Goal: Task Accomplishment & Management: Use online tool/utility

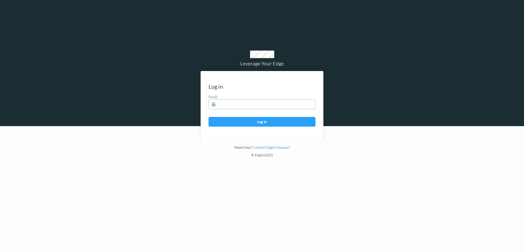
click at [266, 108] on input "text" at bounding box center [262, 104] width 107 height 10
type input "[PERSON_NAME][EMAIL_ADDRESS][PERSON_NAME][DOMAIN_NAME]"
click at [209, 117] on button "Log in" at bounding box center [262, 122] width 107 height 10
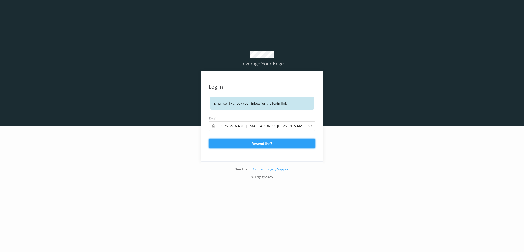
click at [274, 143] on button "Resend link?" at bounding box center [262, 143] width 107 height 10
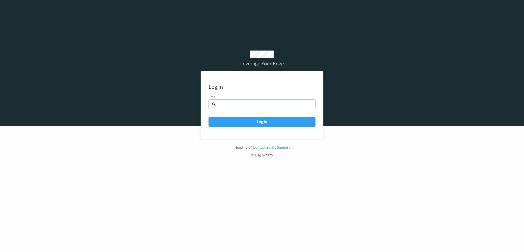
click at [227, 102] on input "text" at bounding box center [262, 104] width 107 height 10
type input "[PERSON_NAME][EMAIL_ADDRESS][PERSON_NAME][DOMAIN_NAME]"
click at [209, 117] on button "Log in" at bounding box center [262, 122] width 107 height 10
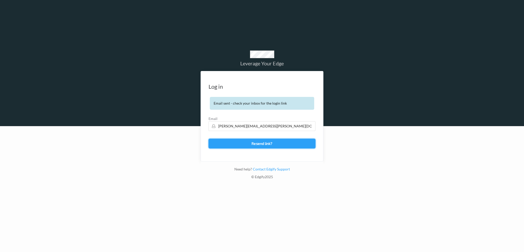
click at [274, 143] on button "Resend link?" at bounding box center [262, 143] width 107 height 10
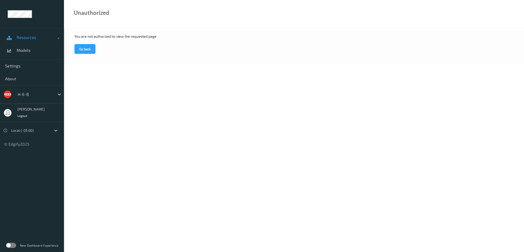
click at [31, 39] on span "Resources" at bounding box center [37, 37] width 41 height 5
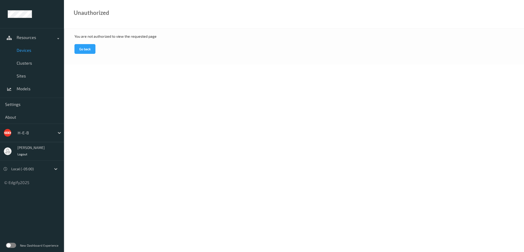
click at [28, 49] on span "Devices" at bounding box center [38, 50] width 42 height 5
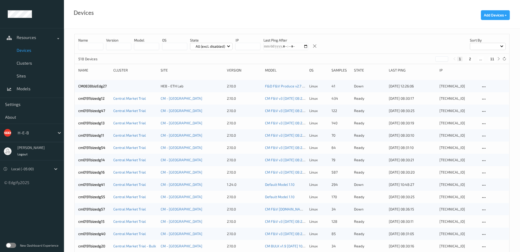
drag, startPoint x: 86, startPoint y: 47, endPoint x: 94, endPoint y: 50, distance: 9.0
click at [86, 47] on input at bounding box center [90, 46] width 25 height 7
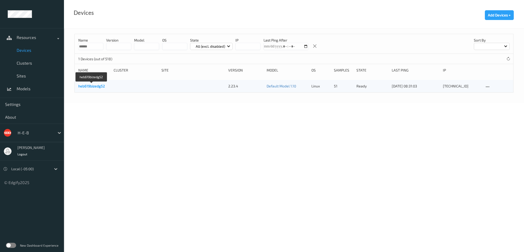
type input "******"
click at [98, 87] on link "heb619bizedg52" at bounding box center [91, 86] width 27 height 4
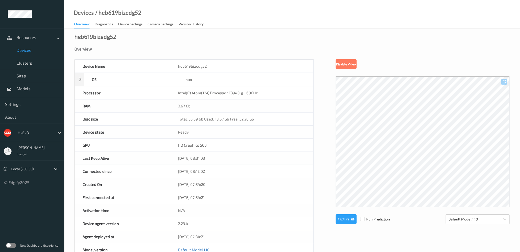
click at [25, 52] on span "Devices" at bounding box center [38, 50] width 42 height 5
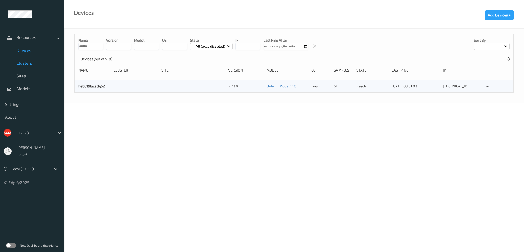
click at [24, 61] on span "Clusters" at bounding box center [38, 62] width 42 height 5
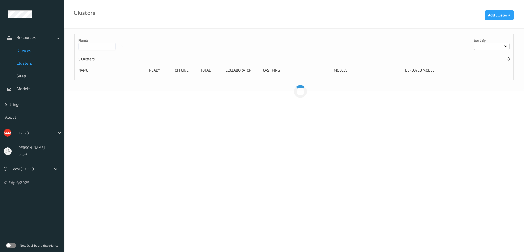
click at [23, 53] on link "Devices" at bounding box center [32, 50] width 64 height 13
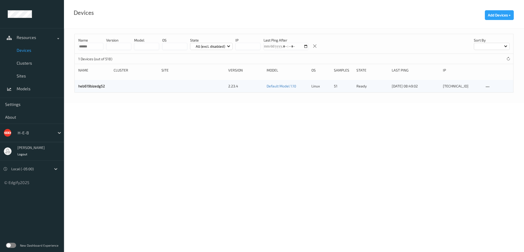
click at [91, 47] on input "******" at bounding box center [90, 46] width 25 height 7
type input "******"
click at [22, 64] on span "Clusters" at bounding box center [38, 62] width 42 height 5
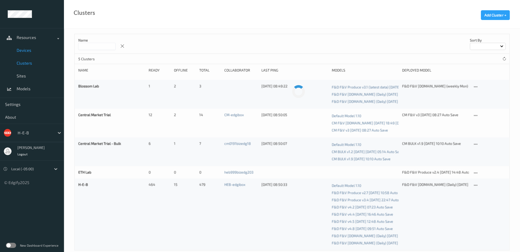
click at [28, 49] on span "Devices" at bounding box center [38, 50] width 42 height 5
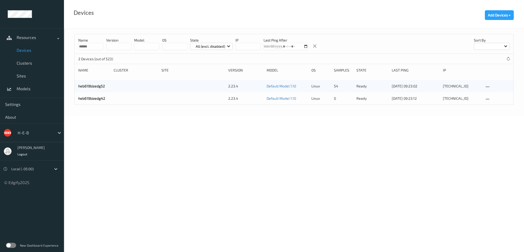
drag, startPoint x: 92, startPoint y: 48, endPoint x: 85, endPoint y: 50, distance: 7.1
click at [85, 50] on div "Name ****** version model OS State All (excl. disabled) IP Last Ping After Sort…" at bounding box center [294, 44] width 439 height 20
click at [170, 123] on body "Resources Devices Clusters Sites Models Settings About H-E-B Harlan Nelson Logo…" at bounding box center [262, 126] width 524 height 252
drag, startPoint x: 93, startPoint y: 46, endPoint x: 49, endPoint y: 46, distance: 43.8
click at [50, 47] on div "Resources Devices Clusters Sites Models Settings About H-E-B Harlan Nelson Logo…" at bounding box center [262, 43] width 524 height 86
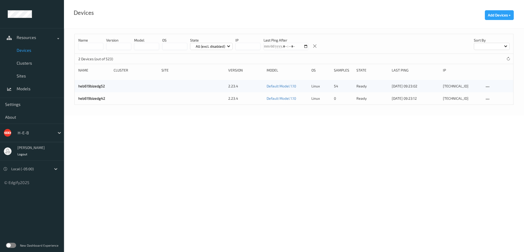
click at [182, 162] on body "Resources Devices Clusters Sites Models Settings About H-E-B Harlan Nelson Logo…" at bounding box center [262, 126] width 524 height 252
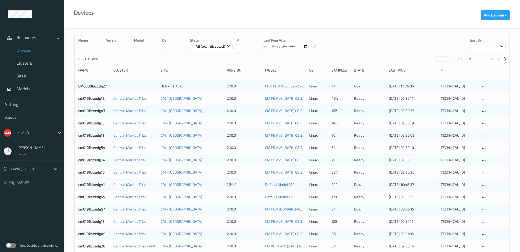
click at [498, 48] on div at bounding box center [488, 46] width 36 height 7
click at [486, 57] on p "Name" at bounding box center [487, 58] width 35 height 9
click at [360, 70] on div "State" at bounding box center [369, 70] width 31 height 5
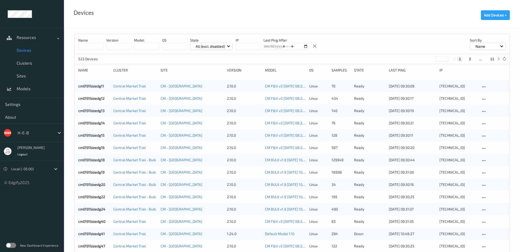
click at [485, 43] on div "Name" at bounding box center [488, 46] width 36 height 7
click at [409, 49] on div "Name version model OS State All (excl. disabled) IP Last Ping After Sort by Name" at bounding box center [292, 44] width 435 height 20
click at [220, 45] on p "All (excl. disabled)" at bounding box center [210, 46] width 33 height 5
click at [206, 94] on p "Down" at bounding box center [207, 94] width 35 height 9
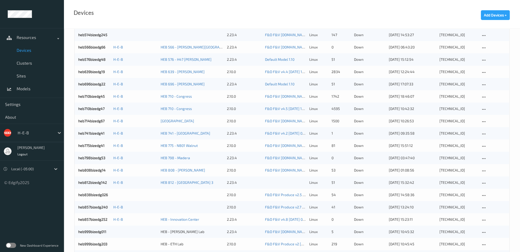
scroll to position [142, 0]
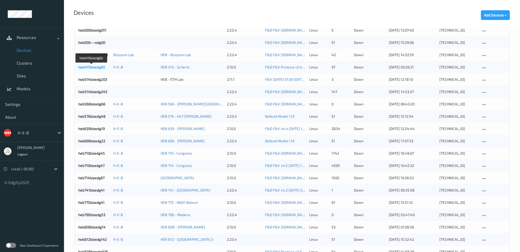
click at [99, 66] on link "heb415bizedg65" at bounding box center [91, 67] width 27 height 4
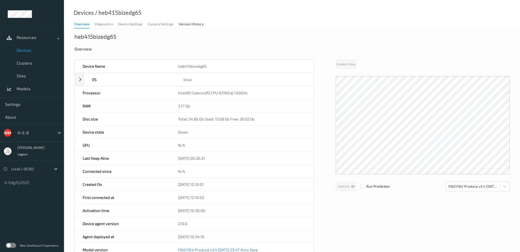
click at [99, 36] on div "heb415bizedg65" at bounding box center [95, 36] width 42 height 5
copy div "heb415bizedg65"
click at [28, 48] on span "Devices" at bounding box center [38, 50] width 42 height 5
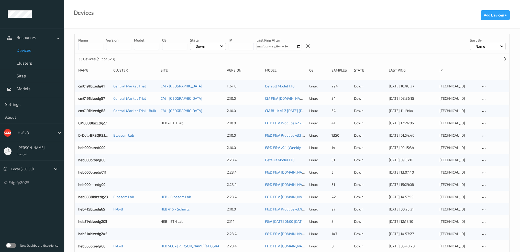
click at [213, 46] on div "Down" at bounding box center [208, 46] width 36 height 7
click at [206, 57] on p "All (excl. disabled)" at bounding box center [207, 58] width 35 height 9
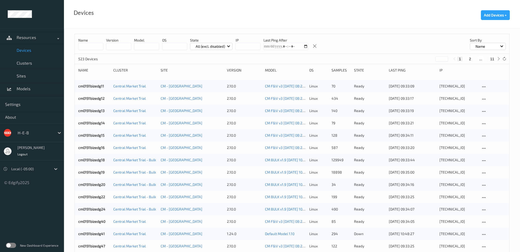
click at [94, 46] on input at bounding box center [90, 46] width 25 height 7
paste input "**********"
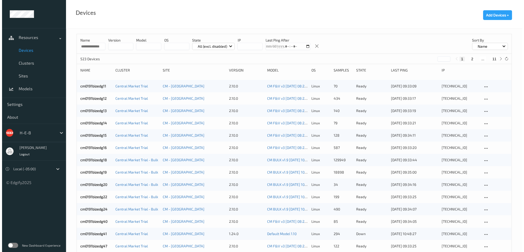
scroll to position [0, 3]
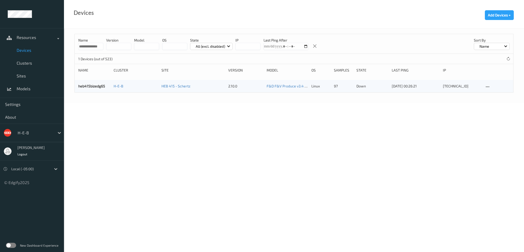
drag, startPoint x: 98, startPoint y: 47, endPoint x: 108, endPoint y: 47, distance: 10.0
click at [108, 47] on div "**********" at bounding box center [294, 44] width 439 height 20
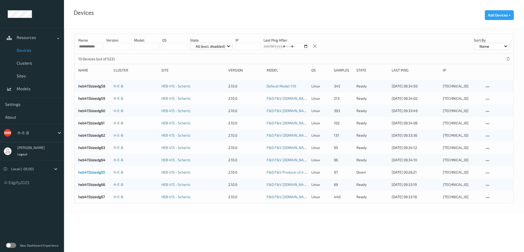
type input "**********"
click at [96, 172] on link "heb415bizedg65" at bounding box center [91, 172] width 27 height 4
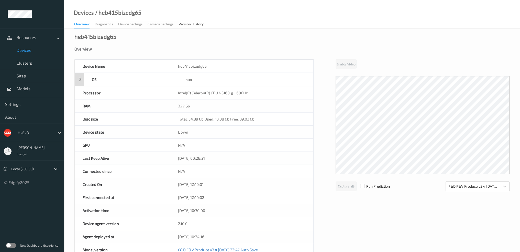
drag, startPoint x: 170, startPoint y: 76, endPoint x: 167, endPoint y: 73, distance: 4.0
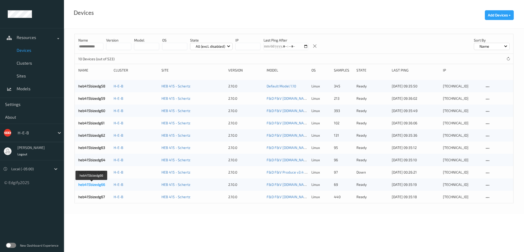
click at [95, 182] on link "heb415bizedg66" at bounding box center [91, 184] width 27 height 4
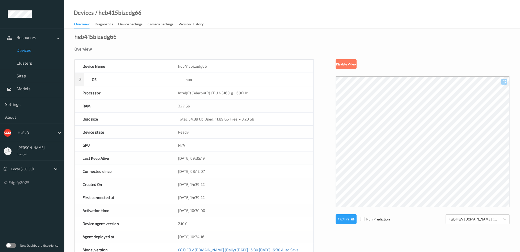
click at [30, 52] on span "Devices" at bounding box center [38, 50] width 42 height 5
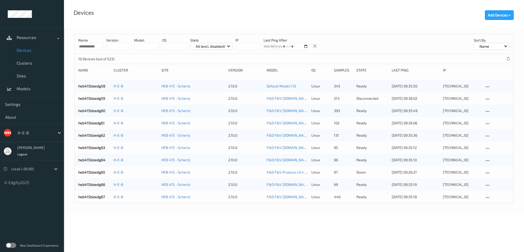
click at [98, 138] on div "heb415bizedg62 H-E-B HEB 415 - Schertz 2.10.0 F&D F&V v4.9.ST (Daily) 2025-09-0…" at bounding box center [294, 135] width 439 height 12
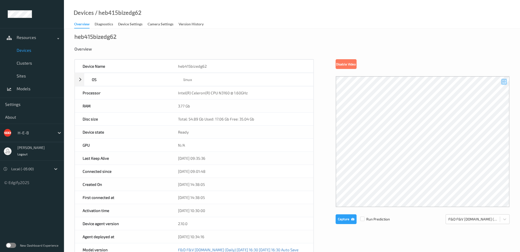
click at [22, 53] on link "Devices" at bounding box center [32, 50] width 64 height 13
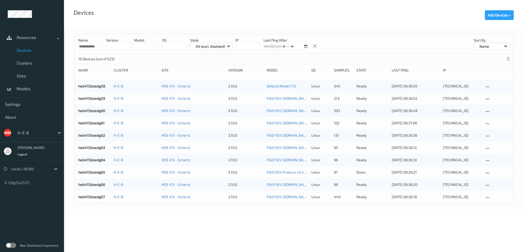
click at [93, 173] on link "heb415bizedg65" at bounding box center [91, 172] width 27 height 4
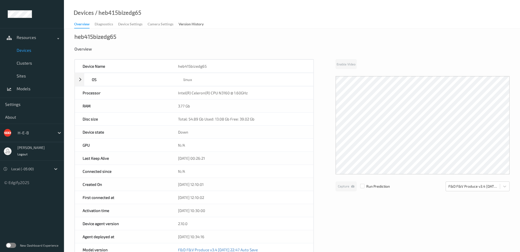
click at [31, 52] on span "Devices" at bounding box center [38, 50] width 42 height 5
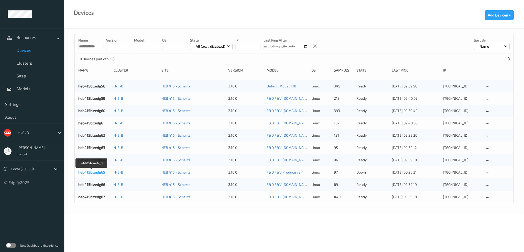
click at [92, 171] on link "heb415bizedg65" at bounding box center [91, 172] width 27 height 4
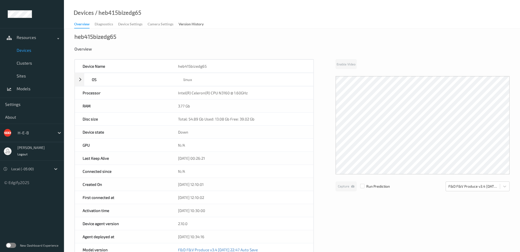
drag, startPoint x: 159, startPoint y: 45, endPoint x: 140, endPoint y: 32, distance: 22.4
click at [159, 45] on div "heb415bizedg65 Overview Device Name heb415bizedg65 OS linux Platform debian Pla…" at bounding box center [292, 224] width 456 height 390
click at [157, 25] on div "Overview Diagnostics Device Settings Camera Settings Version History" at bounding box center [141, 25] width 135 height 8
click at [21, 61] on span "Clusters" at bounding box center [38, 62] width 42 height 5
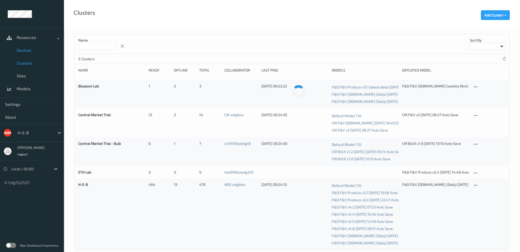
click at [27, 50] on span "Devices" at bounding box center [38, 50] width 42 height 5
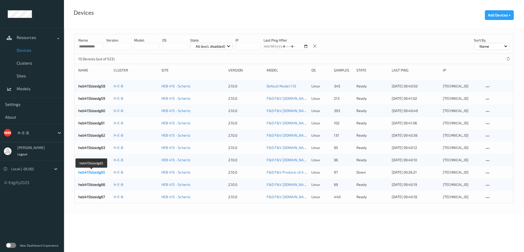
click at [99, 173] on link "heb415bizedg65" at bounding box center [91, 172] width 27 height 4
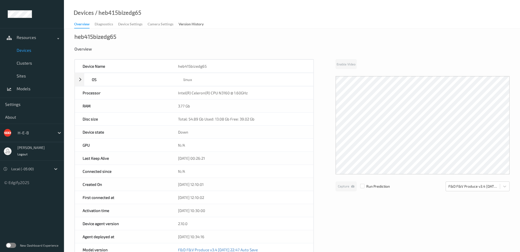
click at [33, 50] on span "Devices" at bounding box center [38, 50] width 42 height 5
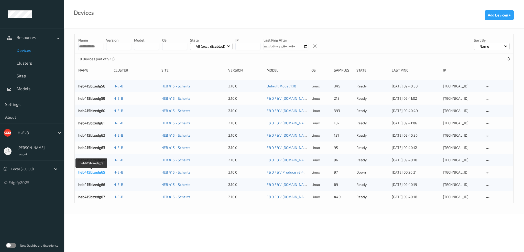
click at [98, 170] on link "heb415bizedg65" at bounding box center [91, 172] width 27 height 4
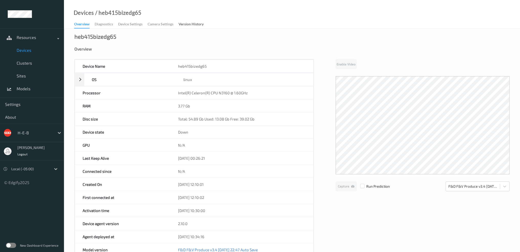
click at [24, 48] on span "Devices" at bounding box center [38, 50] width 42 height 5
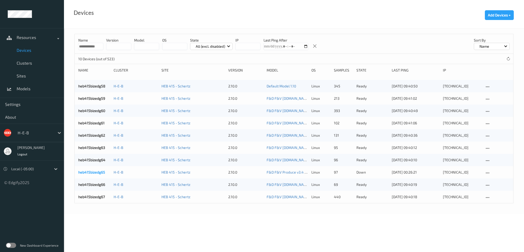
click at [101, 170] on link "heb415bizedg65" at bounding box center [91, 172] width 27 height 4
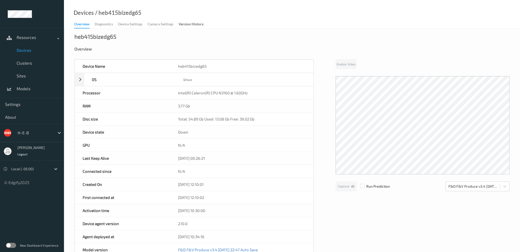
drag, startPoint x: 223, startPoint y: 8, endPoint x: 213, endPoint y: 13, distance: 11.1
click at [223, 8] on div "Devices / heb415bizedg65 Overview Diagnostics Device Settings Camera Settings V…" at bounding box center [292, 14] width 456 height 29
click at [175, 42] on div "heb415bizedg65 Overview Device Name heb415bizedg65 OS linux Platform debian Pla…" at bounding box center [292, 224] width 456 height 390
click at [30, 62] on span "Clusters" at bounding box center [38, 62] width 42 height 5
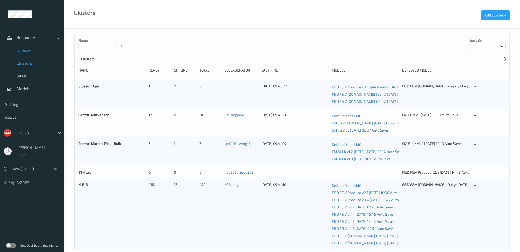
click at [28, 51] on span "Devices" at bounding box center [38, 50] width 42 height 5
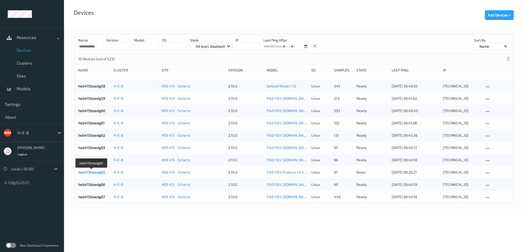
click at [94, 172] on link "heb415bizedg65" at bounding box center [91, 172] width 27 height 4
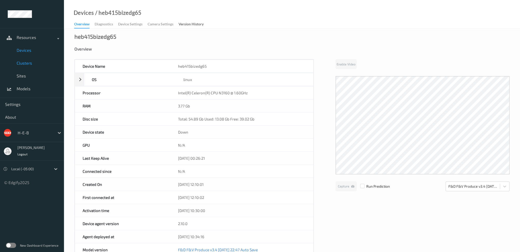
drag, startPoint x: 28, startPoint y: 63, endPoint x: 28, endPoint y: 60, distance: 3.4
click at [28, 63] on span "Clusters" at bounding box center [38, 62] width 42 height 5
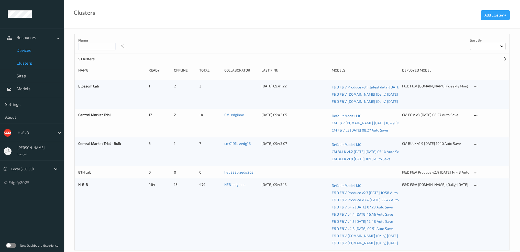
click at [26, 50] on span "Devices" at bounding box center [38, 50] width 42 height 5
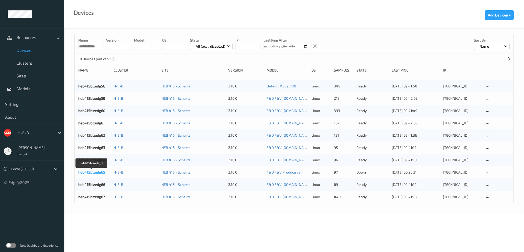
click at [92, 173] on link "heb415bizedg65" at bounding box center [91, 172] width 27 height 4
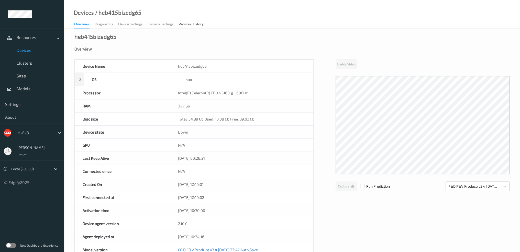
click at [104, 23] on div "Overview Diagnostics Device Settings Camera Settings Version History" at bounding box center [141, 25] width 135 height 8
click at [104, 26] on div "Overview Diagnostics Device Settings Camera Settings Version History" at bounding box center [141, 25] width 135 height 8
click at [27, 63] on span "Clusters" at bounding box center [38, 62] width 42 height 5
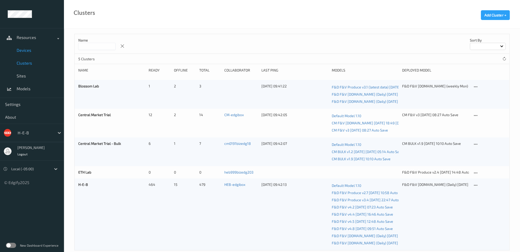
click at [28, 51] on span "Devices" at bounding box center [38, 50] width 42 height 5
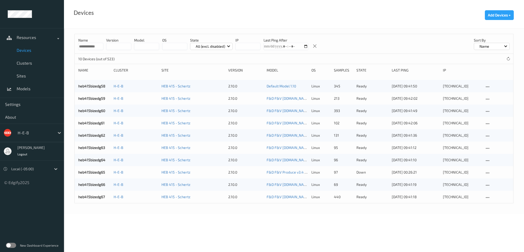
click at [359, 172] on p "down" at bounding box center [372, 171] width 32 height 5
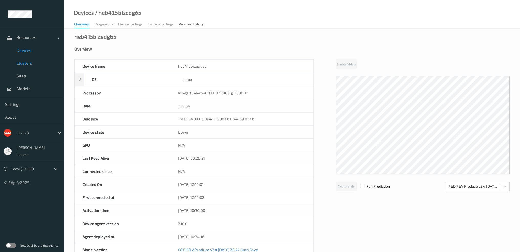
click at [28, 66] on link "Clusters" at bounding box center [32, 63] width 64 height 13
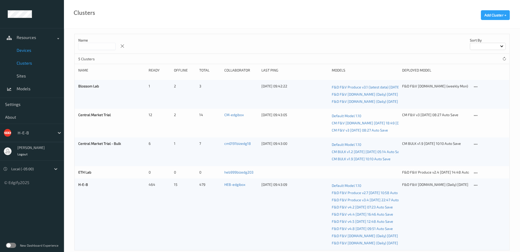
click at [26, 52] on span "Devices" at bounding box center [38, 50] width 42 height 5
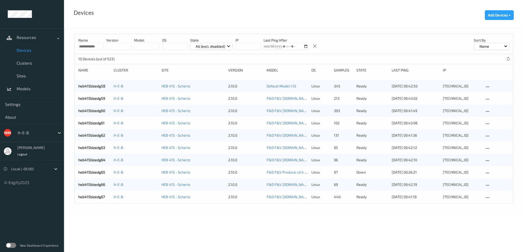
click at [362, 171] on p "down" at bounding box center [372, 171] width 32 height 5
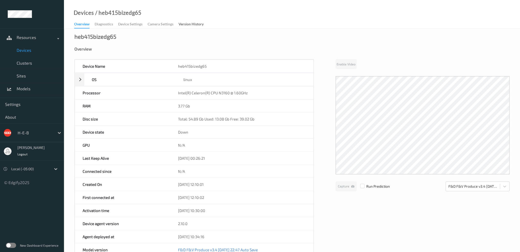
click at [376, 28] on div "Devices / heb415bizedg65 Overview Diagnostics Device Settings Camera Settings V…" at bounding box center [292, 14] width 456 height 29
click at [25, 61] on span "Clusters" at bounding box center [38, 62] width 42 height 5
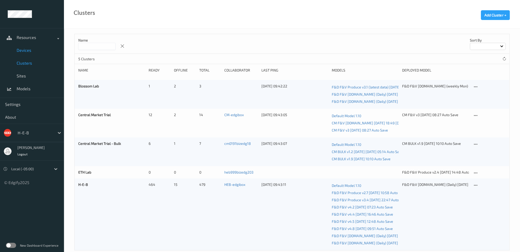
click at [27, 51] on span "Devices" at bounding box center [38, 50] width 42 height 5
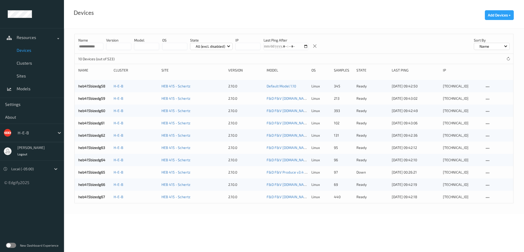
click at [359, 171] on p "down" at bounding box center [372, 171] width 32 height 5
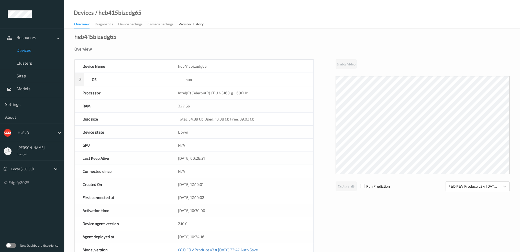
click at [102, 21] on div "Overview Diagnostics Device Settings Camera Settings Version History" at bounding box center [141, 25] width 135 height 8
click at [106, 25] on div "Overview Diagnostics Device Settings Camera Settings Version History" at bounding box center [141, 25] width 135 height 8
click at [29, 61] on span "Clusters" at bounding box center [38, 62] width 42 height 5
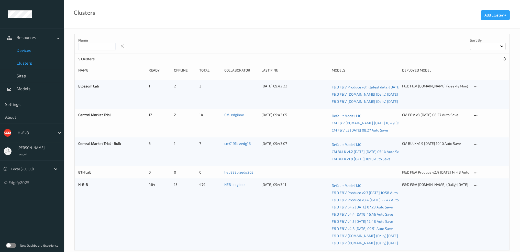
click at [30, 47] on link "Devices" at bounding box center [32, 50] width 64 height 13
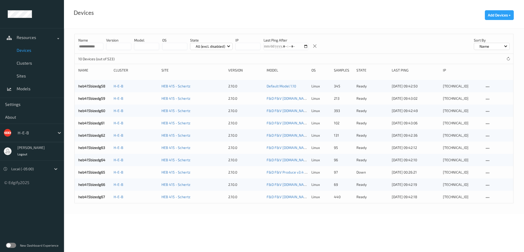
click at [361, 172] on p "down" at bounding box center [372, 171] width 32 height 5
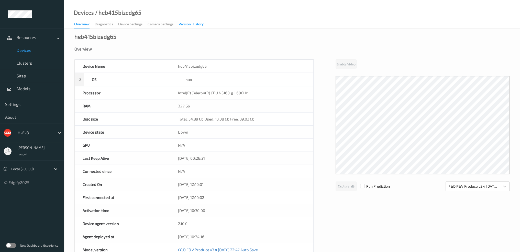
click at [189, 23] on div "Version History" at bounding box center [191, 24] width 25 height 6
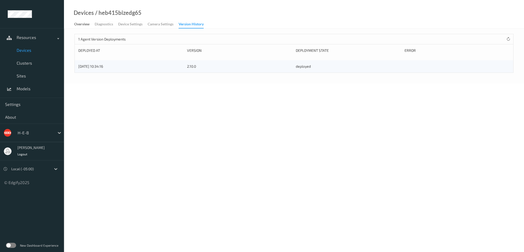
click at [27, 51] on span "Devices" at bounding box center [38, 50] width 42 height 5
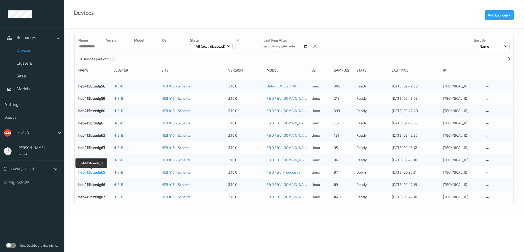
click at [98, 171] on link "heb415bizedg65" at bounding box center [91, 172] width 27 height 4
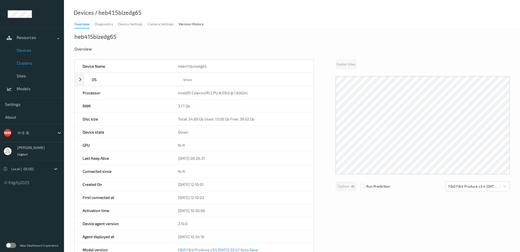
click at [30, 62] on span "Clusters" at bounding box center [38, 62] width 42 height 5
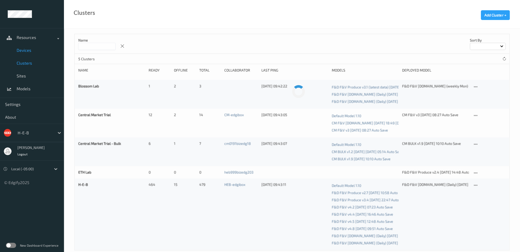
click at [27, 53] on link "Devices" at bounding box center [32, 50] width 64 height 13
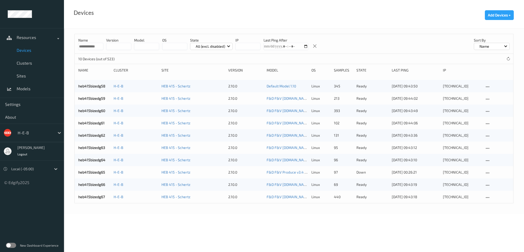
click at [98, 174] on div "heb415bizedg65" at bounding box center [94, 171] width 32 height 5
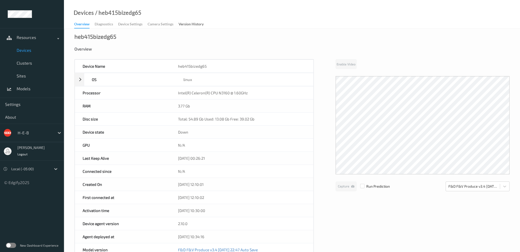
click at [31, 48] on span "Devices" at bounding box center [38, 50] width 42 height 5
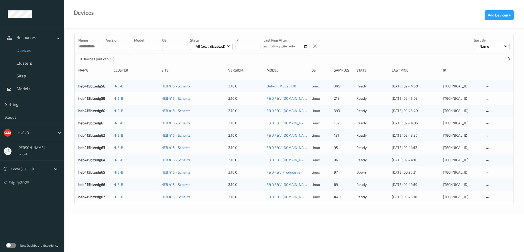
click at [277, 215] on body "**********" at bounding box center [262, 126] width 524 height 252
click at [28, 59] on link "Clusters" at bounding box center [32, 63] width 64 height 13
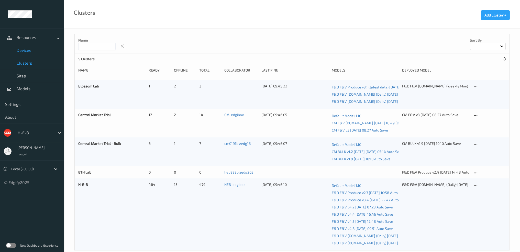
click at [28, 54] on link "Devices" at bounding box center [32, 50] width 64 height 13
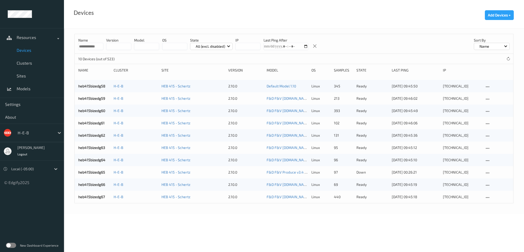
click at [364, 172] on p "down" at bounding box center [372, 171] width 32 height 5
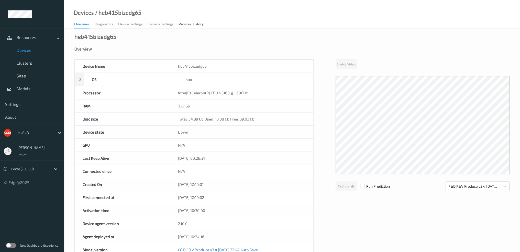
click at [29, 49] on span "Devices" at bounding box center [38, 50] width 42 height 5
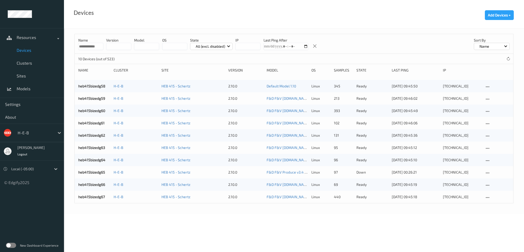
click at [96, 47] on body "**********" at bounding box center [262, 126] width 524 height 252
click at [0, 185] on com-1password-button at bounding box center [0, 185] width 0 height 0
drag, startPoint x: 96, startPoint y: 47, endPoint x: 92, endPoint y: 48, distance: 4.2
click at [0, 185] on com-1password-button at bounding box center [0, 185] width 0 height 0
click at [86, 48] on input "**********" at bounding box center [90, 46] width 25 height 7
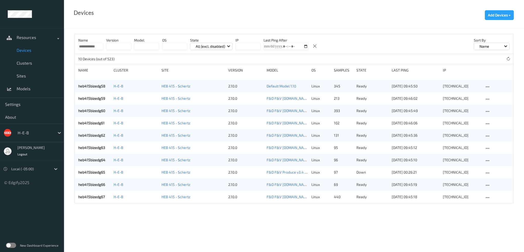
click at [86, 48] on input "**********" at bounding box center [90, 46] width 25 height 7
click at [84, 46] on input "**********" at bounding box center [90, 46] width 25 height 7
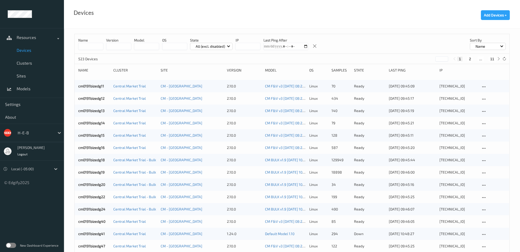
click at [164, 59] on div "523 Devices * 1 2 ... 11" at bounding box center [292, 59] width 435 height 10
click at [216, 48] on p "All (excl. disabled)" at bounding box center [210, 46] width 33 height 5
click at [204, 93] on p "Down" at bounding box center [207, 94] width 35 height 9
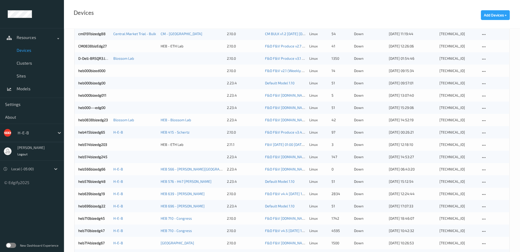
scroll to position [128, 0]
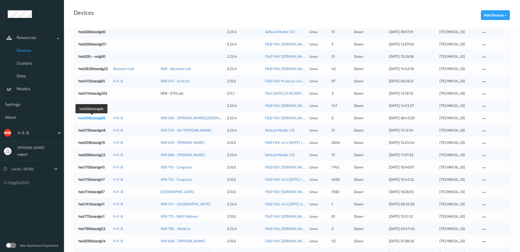
click at [100, 117] on link "heb566bizedg66" at bounding box center [91, 117] width 27 height 4
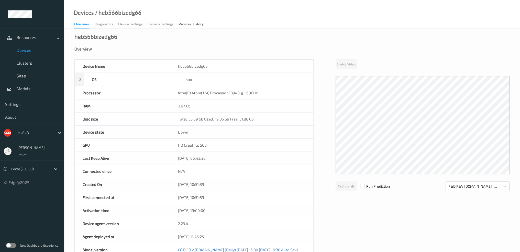
click at [98, 36] on div "heb566bizedg66" at bounding box center [95, 36] width 43 height 5
copy div "heb566bizedg66"
click at [31, 49] on span "Devices" at bounding box center [38, 50] width 42 height 5
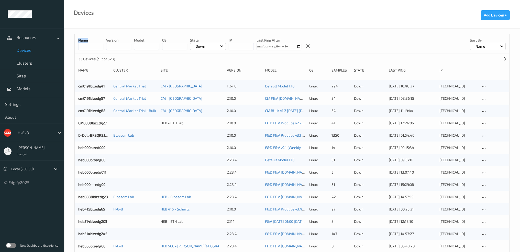
click at [91, 43] on div "Name" at bounding box center [90, 44] width 25 height 12
click at [94, 45] on input at bounding box center [90, 46] width 25 height 7
paste input "**********"
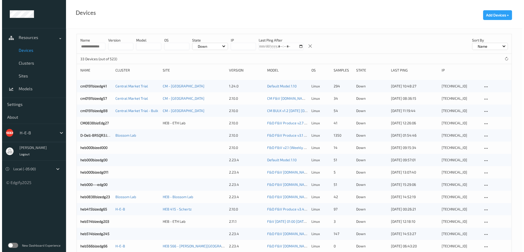
scroll to position [0, 3]
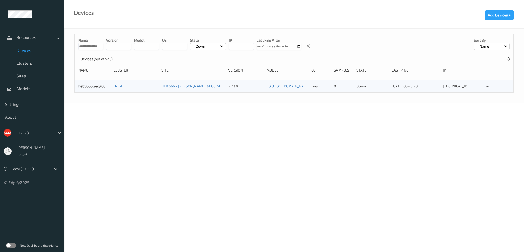
click at [207, 40] on p "State" at bounding box center [208, 40] width 36 height 5
click at [208, 44] on div "Down" at bounding box center [208, 46] width 36 height 7
click at [207, 56] on p "All (excl. disabled)" at bounding box center [207, 58] width 35 height 9
click at [226, 43] on div "All (excl. disabled)" at bounding box center [211, 46] width 43 height 7
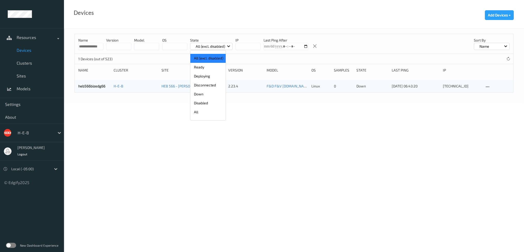
click at [215, 57] on p "All (excl. disabled)" at bounding box center [207, 58] width 35 height 9
click at [97, 47] on body "**********" at bounding box center [262, 126] width 524 height 252
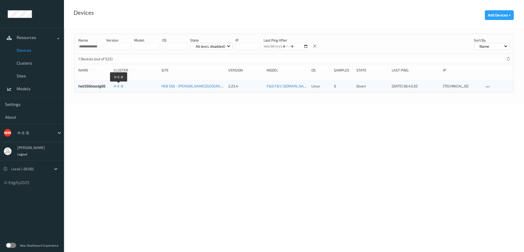
click at [115, 111] on body "**********" at bounding box center [262, 126] width 524 height 252
drag, startPoint x: 97, startPoint y: 48, endPoint x: 121, endPoint y: 52, distance: 23.6
click at [120, 51] on div "**********" at bounding box center [294, 44] width 439 height 20
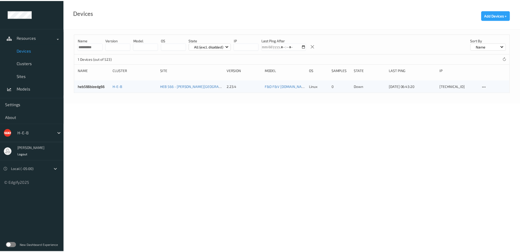
scroll to position [0, 0]
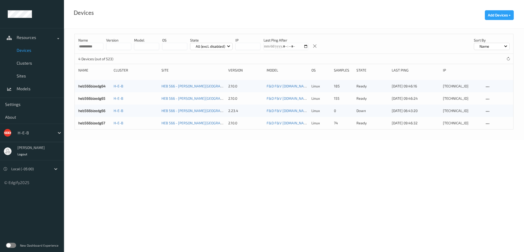
type input "**********"
click at [148, 118] on div "heb566bizedg67 H-E-B HEB 566 - Leon Springs 2.10.0 F&D F&V v4.9.ST (Daily) 2025…" at bounding box center [294, 123] width 439 height 12
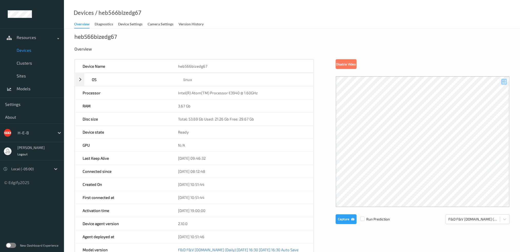
click at [28, 51] on span "Devices" at bounding box center [38, 50] width 42 height 5
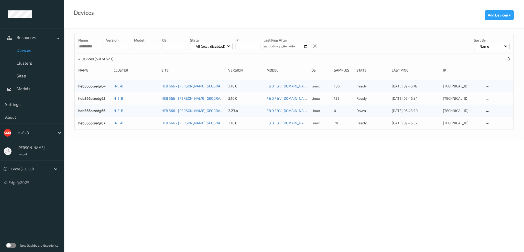
click at [99, 46] on body "**********" at bounding box center [262, 126] width 524 height 252
click at [0, 111] on com-1password-button at bounding box center [0, 111] width 0 height 0
click at [90, 48] on input "**********" at bounding box center [90, 46] width 25 height 7
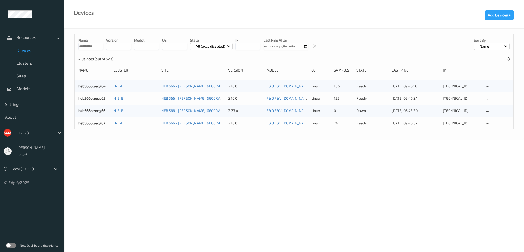
click at [225, 163] on body "**********" at bounding box center [262, 126] width 524 height 252
click at [93, 45] on input "**********" at bounding box center [90, 46] width 25 height 7
click at [215, 43] on div "All (excl. disabled)" at bounding box center [211, 46] width 43 height 7
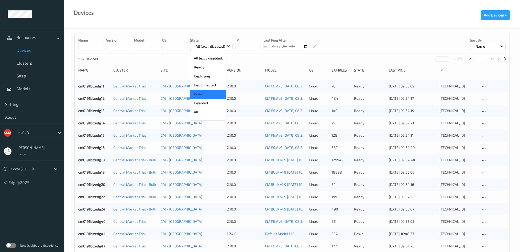
click at [208, 93] on p "Down" at bounding box center [207, 94] width 35 height 9
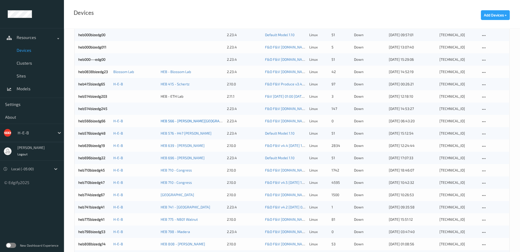
scroll to position [128, 0]
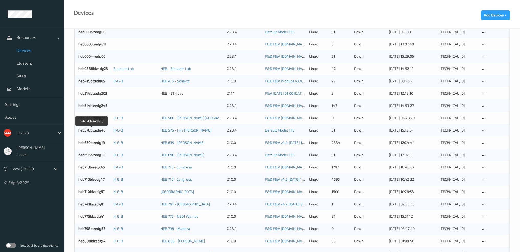
click at [95, 131] on link "heb576bizedg48" at bounding box center [91, 130] width 27 height 4
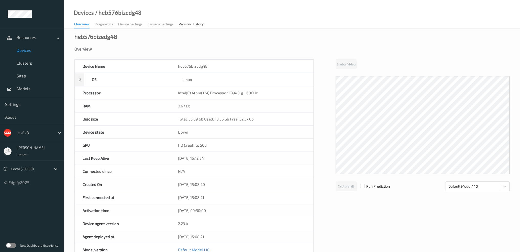
click at [75, 37] on div "heb576bizedg48 Overview Device Name heb576bizedg48 OS linux Platform debian Pla…" at bounding box center [292, 224] width 456 height 390
click at [74, 37] on div "heb576bizedg48" at bounding box center [95, 36] width 43 height 5
drag, startPoint x: 74, startPoint y: 37, endPoint x: 101, endPoint y: 35, distance: 26.9
click at [101, 35] on div "heb576bizedg48" at bounding box center [95, 36] width 43 height 5
click at [106, 36] on div "heb576bizedg48" at bounding box center [95, 36] width 43 height 5
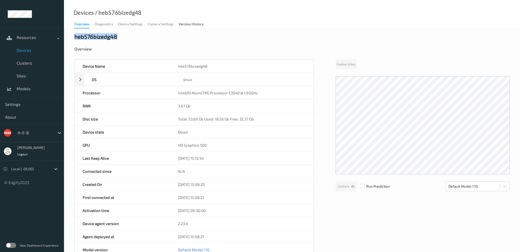
click at [111, 38] on div "heb576bizedg48" at bounding box center [95, 36] width 43 height 5
drag, startPoint x: 109, startPoint y: 38, endPoint x: 74, endPoint y: 37, distance: 35.1
click at [74, 37] on div "heb576bizedg48" at bounding box center [95, 36] width 43 height 5
copy div "heb576bizedg"
click at [29, 50] on span "Devices" at bounding box center [38, 50] width 42 height 5
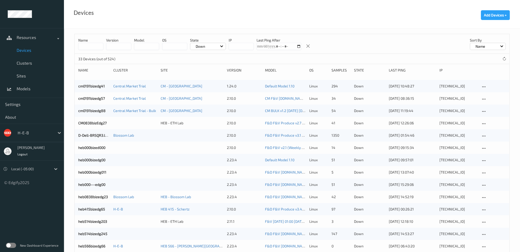
click at [121, 44] on input "string" at bounding box center [118, 46] width 25 height 7
click at [95, 45] on input at bounding box center [90, 46] width 25 height 7
paste input "**********"
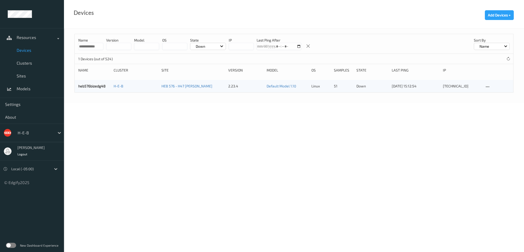
type input "**********"
click at [215, 46] on div "Down" at bounding box center [208, 46] width 36 height 7
click at [210, 56] on p "All (excl. disabled)" at bounding box center [207, 58] width 35 height 9
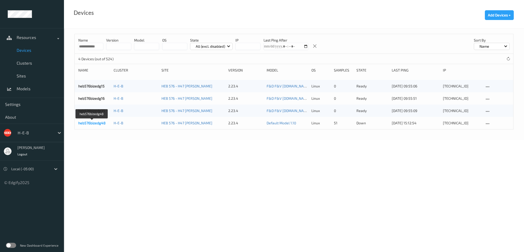
click at [95, 124] on link "heb576bizedg48" at bounding box center [91, 123] width 27 height 4
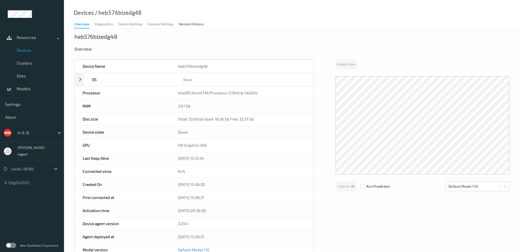
click at [101, 36] on div "heb576bizedg48" at bounding box center [95, 36] width 43 height 5
copy div "heb576bizedg48"
click at [21, 50] on span "Devices" at bounding box center [38, 50] width 42 height 5
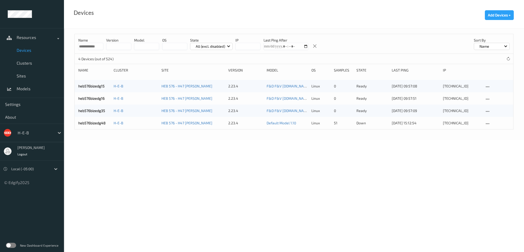
click at [95, 46] on input "**********" at bounding box center [90, 46] width 25 height 7
click at [92, 46] on input "**********" at bounding box center [90, 46] width 25 height 7
click at [91, 46] on input "**********" at bounding box center [90, 46] width 25 height 7
click at [223, 181] on body "Resources Devices Clusters Sites Models Settings About H-E-B Harlan Nelson Logo…" at bounding box center [262, 126] width 524 height 252
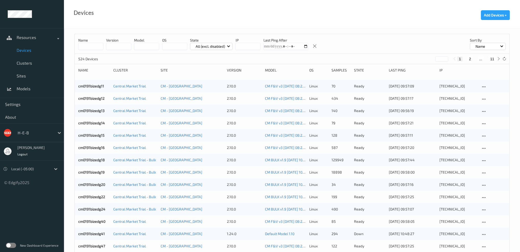
click at [214, 48] on p "All (excl. disabled)" at bounding box center [210, 46] width 33 height 5
click at [202, 92] on p "Down" at bounding box center [207, 94] width 35 height 9
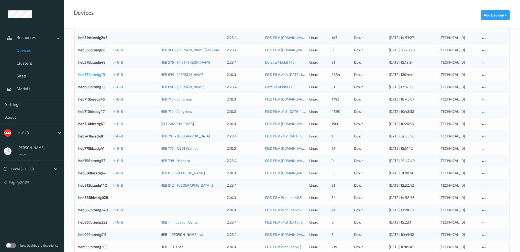
scroll to position [205, 0]
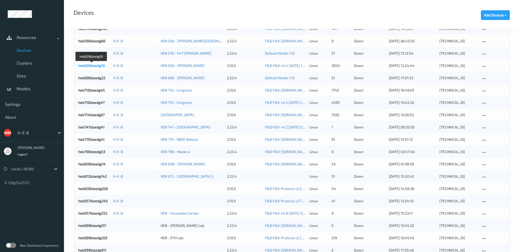
click at [97, 64] on link "heb639bizedg19" at bounding box center [91, 65] width 27 height 4
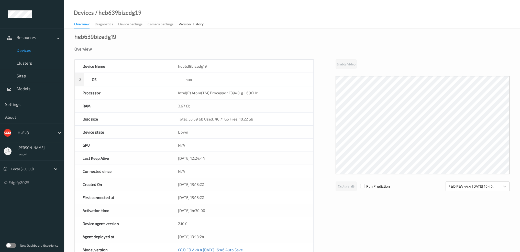
click at [108, 37] on div "heb639bizedg19" at bounding box center [95, 36] width 42 height 5
drag, startPoint x: 110, startPoint y: 37, endPoint x: 76, endPoint y: 37, distance: 34.5
click at [76, 37] on div "heb639bizedg19" at bounding box center [95, 36] width 42 height 5
copy div "heb639bizedg"
click at [29, 50] on span "Devices" at bounding box center [38, 50] width 42 height 5
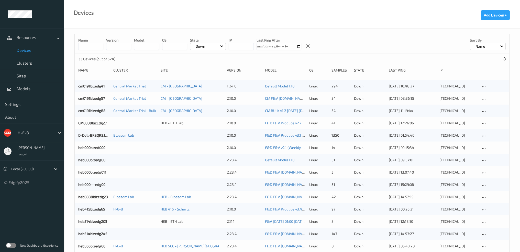
click at [86, 47] on input at bounding box center [90, 46] width 25 height 7
paste input "**********"
type input "**********"
click at [216, 45] on div "Down" at bounding box center [208, 46] width 36 height 7
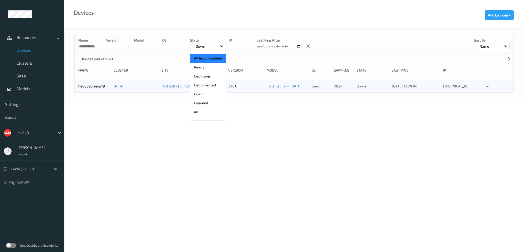
click at [205, 57] on p "All (excl. disabled)" at bounding box center [207, 58] width 35 height 9
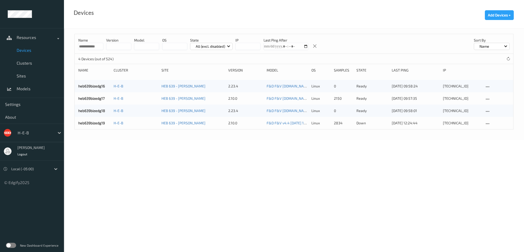
click at [84, 172] on body "**********" at bounding box center [262, 126] width 524 height 252
click at [89, 45] on input "**********" at bounding box center [90, 46] width 25 height 7
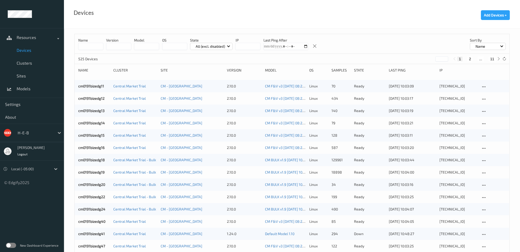
drag, startPoint x: 207, startPoint y: 47, endPoint x: 207, endPoint y: 49, distance: 2.8
click at [207, 47] on p "All (excl. disabled)" at bounding box center [210, 46] width 33 height 5
click at [206, 96] on p "Down" at bounding box center [207, 94] width 35 height 9
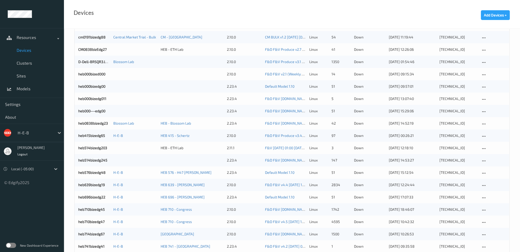
scroll to position [77, 0]
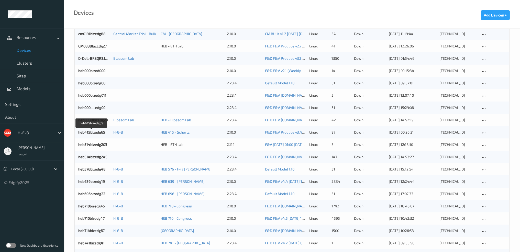
click at [90, 133] on link "heb415bizedg65" at bounding box center [91, 132] width 27 height 4
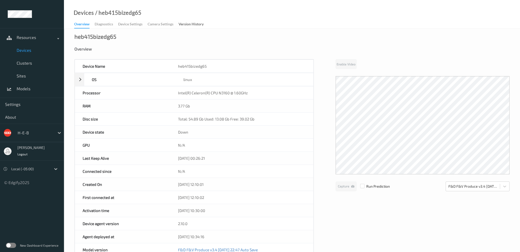
click at [29, 49] on span "Devices" at bounding box center [38, 50] width 42 height 5
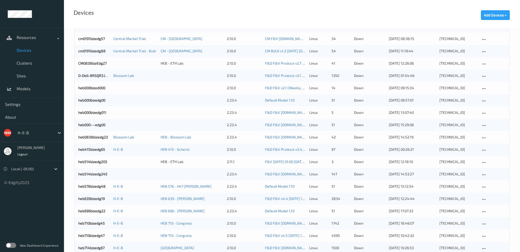
scroll to position [77, 0]
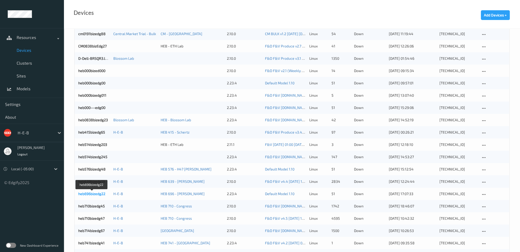
click at [91, 194] on link "heb696bizedg22" at bounding box center [91, 193] width 27 height 4
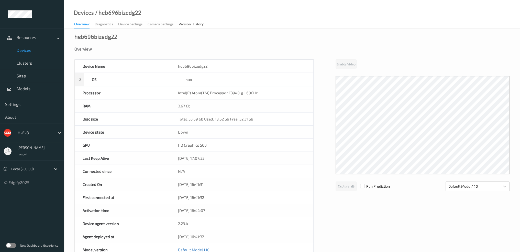
click at [101, 36] on div "heb696bizedg22" at bounding box center [95, 36] width 43 height 5
copy div "heb696bizedg22"
click at [29, 50] on span "Devices" at bounding box center [38, 50] width 42 height 5
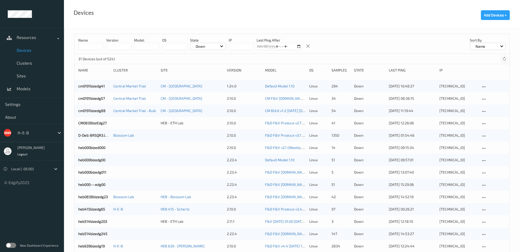
click at [503, 59] on icon at bounding box center [505, 59] width 4 height 4
click at [89, 209] on link "heb415bizedg65" at bounding box center [91, 209] width 27 height 4
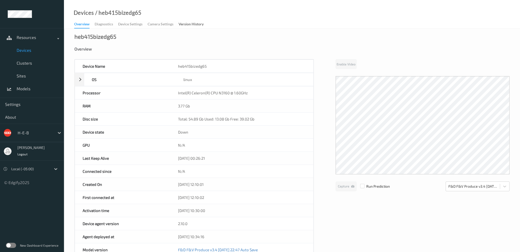
click at [31, 50] on span "Devices" at bounding box center [38, 50] width 42 height 5
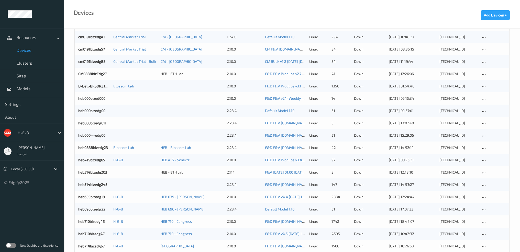
scroll to position [51, 0]
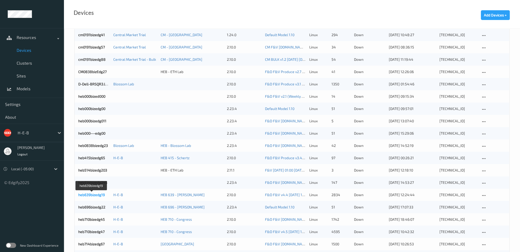
click at [90, 196] on link "heb639bizedg19" at bounding box center [91, 194] width 27 height 4
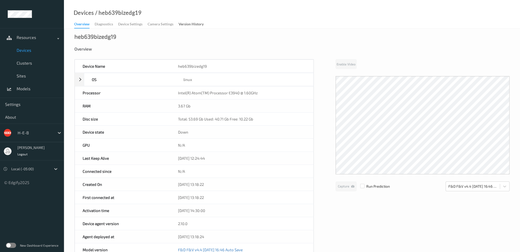
click at [29, 51] on span "Devices" at bounding box center [38, 50] width 42 height 5
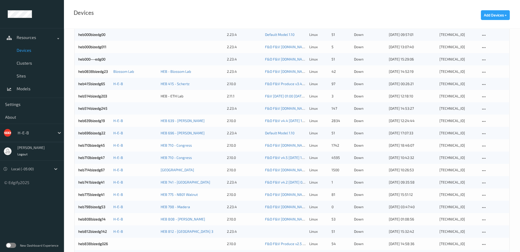
scroll to position [128, 0]
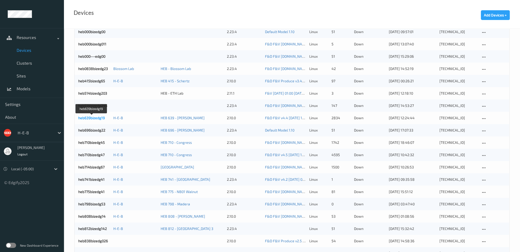
click at [96, 116] on link "heb639bizedg19" at bounding box center [91, 117] width 27 height 4
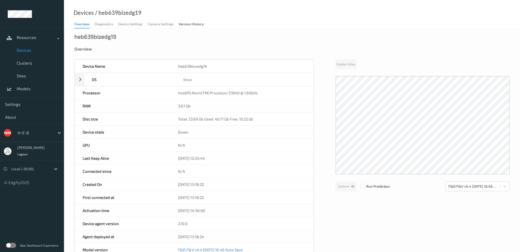
click at [29, 49] on span "Devices" at bounding box center [38, 50] width 42 height 5
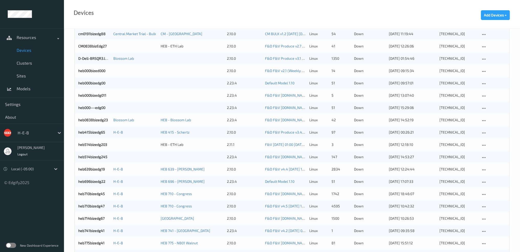
scroll to position [102, 0]
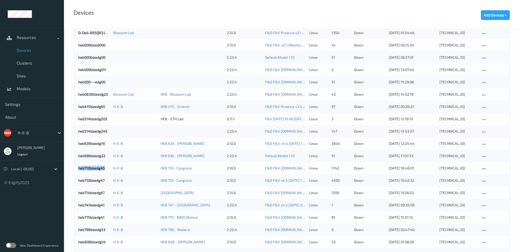
drag, startPoint x: 106, startPoint y: 169, endPoint x: 79, endPoint y: 171, distance: 26.9
click at [79, 172] on div "heb710bizedg45 H-E-B HEB 710 - Congress 2.10.0 F&D F&V v4.9.ST (Daily) 2025-09-…" at bounding box center [292, 168] width 435 height 12
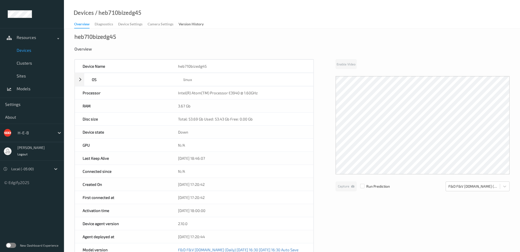
click at [110, 37] on div "heb710bizedg45" at bounding box center [95, 36] width 42 height 5
copy div "heb710bizedg45"
click at [32, 51] on span "Devices" at bounding box center [38, 50] width 42 height 5
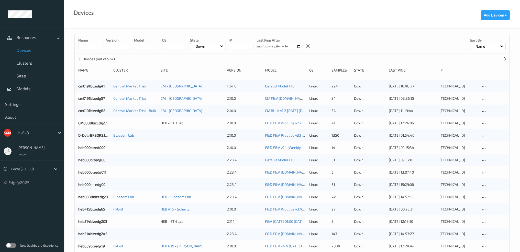
click at [90, 45] on input at bounding box center [90, 46] width 25 height 7
paste input "**********"
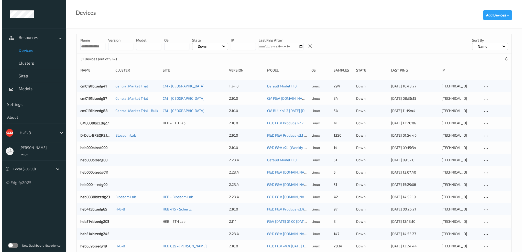
scroll to position [0, 3]
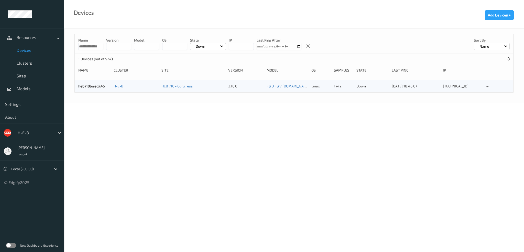
drag, startPoint x: 99, startPoint y: 47, endPoint x: 104, endPoint y: 48, distance: 5.4
click at [104, 48] on div "**********" at bounding box center [294, 44] width 439 height 20
drag, startPoint x: 93, startPoint y: 47, endPoint x: 142, endPoint y: 52, distance: 48.6
click at [134, 52] on div "**********" at bounding box center [294, 44] width 439 height 20
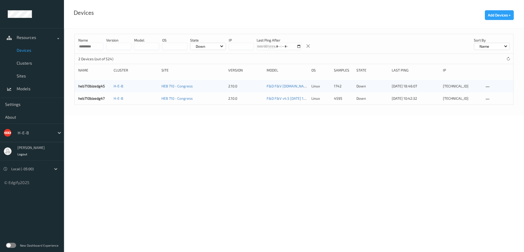
type input "*********"
click at [221, 47] on div "Down" at bounding box center [208, 46] width 36 height 7
click at [209, 59] on p "All (excl. disabled)" at bounding box center [207, 58] width 35 height 9
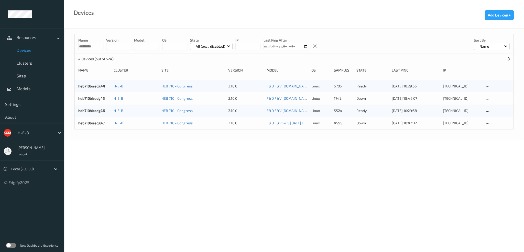
click at [221, 44] on p "All (excl. disabled)" at bounding box center [210, 46] width 33 height 5
click at [215, 91] on p "Down" at bounding box center [207, 94] width 35 height 9
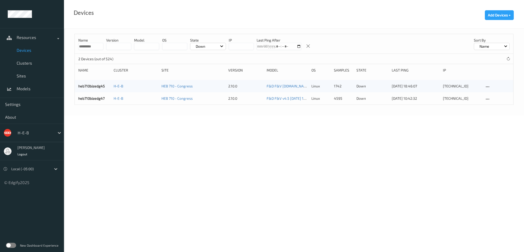
click at [84, 45] on input "*********" at bounding box center [90, 46] width 25 height 7
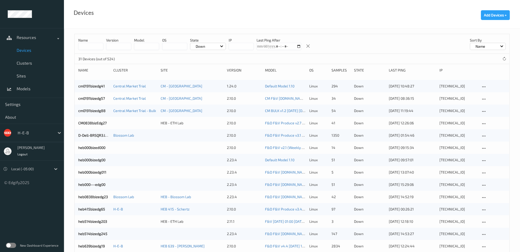
scroll to position [102, 0]
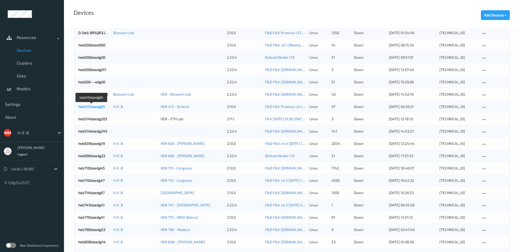
click at [85, 108] on link "heb415bizedg65" at bounding box center [91, 106] width 27 height 4
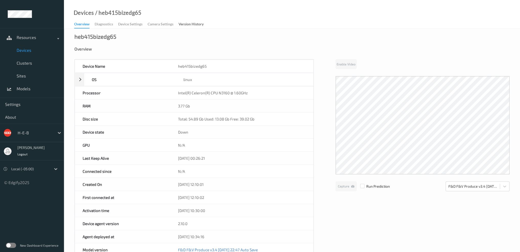
click at [31, 51] on span "Devices" at bounding box center [38, 50] width 42 height 5
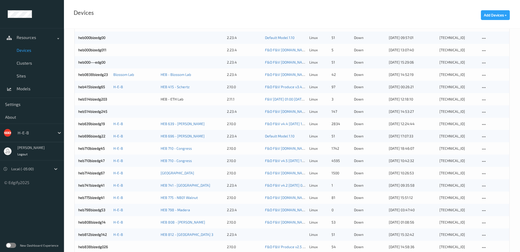
scroll to position [128, 0]
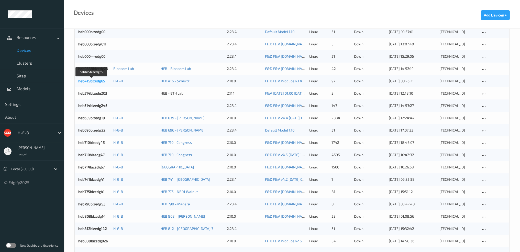
click at [96, 81] on link "heb415bizedg65" at bounding box center [91, 81] width 27 height 4
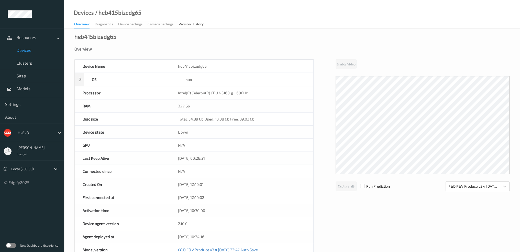
click at [28, 51] on span "Devices" at bounding box center [38, 50] width 42 height 5
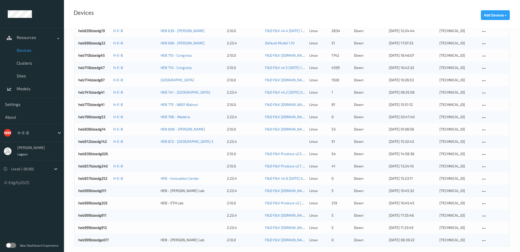
scroll to position [220, 0]
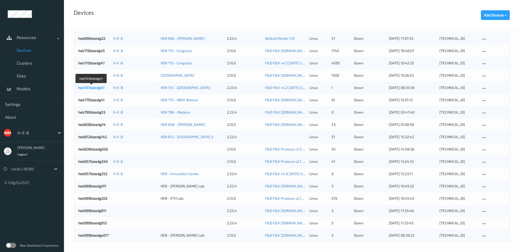
click at [90, 88] on link "heb741bizedg41" at bounding box center [91, 87] width 26 height 4
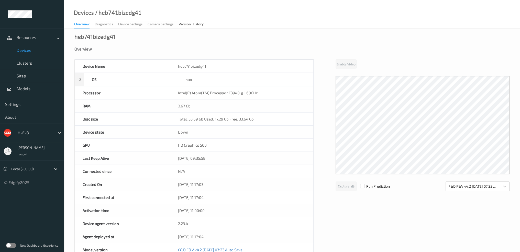
click at [126, 11] on div "/ heb741bizedg41" at bounding box center [118, 12] width 48 height 5
copy div "heb741bizedg41"
drag, startPoint x: 25, startPoint y: 55, endPoint x: 24, endPoint y: 52, distance: 2.6
click at [25, 55] on link "Devices" at bounding box center [32, 50] width 64 height 13
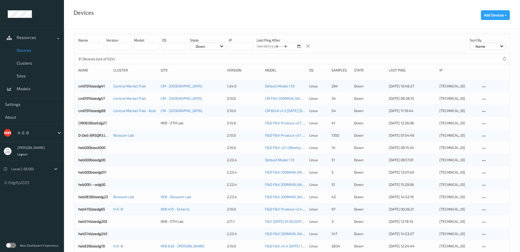
click at [25, 50] on span "Devices" at bounding box center [38, 50] width 42 height 5
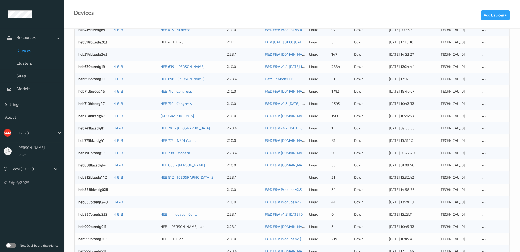
scroll to position [220, 0]
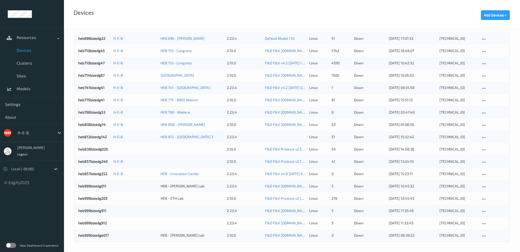
click at [267, 34] on div "heb696bizedg22 H-E-B HEB 696 - Hutto 2.23.4 Default Model 1.10 linux 51 down 13…" at bounding box center [292, 38] width 435 height 12
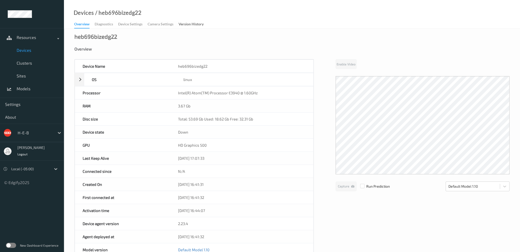
click at [34, 52] on span "Devices" at bounding box center [38, 50] width 42 height 5
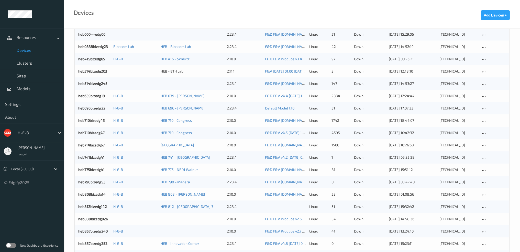
scroll to position [154, 0]
